Goal: Task Accomplishment & Management: Complete application form

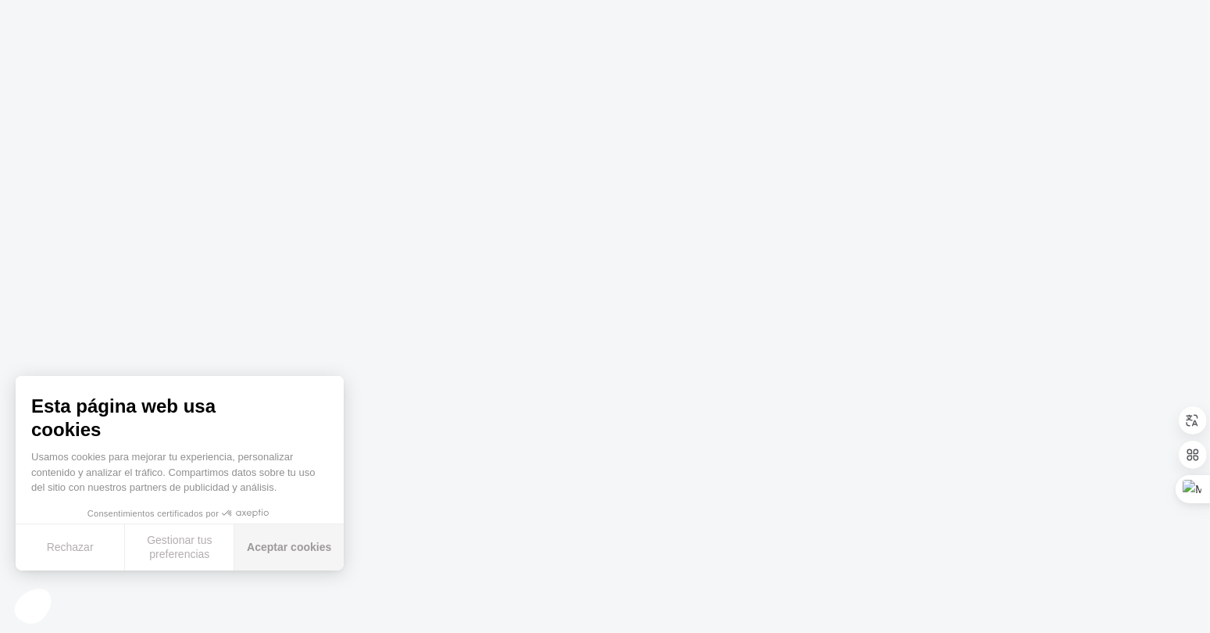
click at [285, 547] on button "Aceptar cookies" at bounding box center [288, 547] width 109 height 46
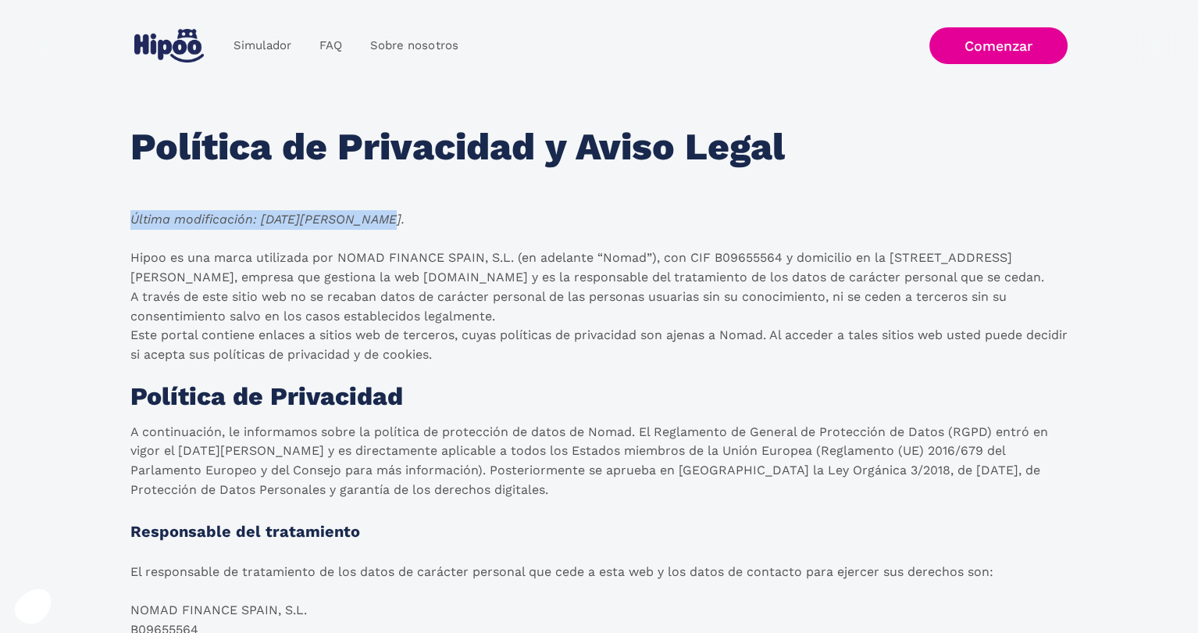
drag, startPoint x: 381, startPoint y: 217, endPoint x: 125, endPoint y: 213, distance: 256.2
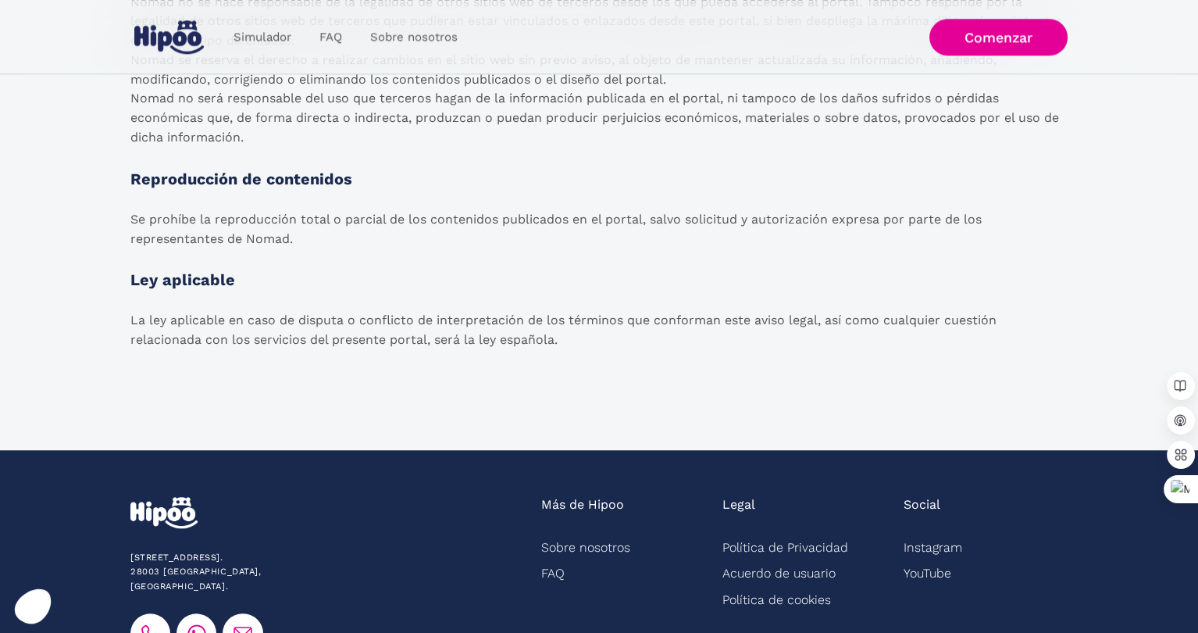
scroll to position [2499, 0]
